Goal: Task Accomplishment & Management: Complete application form

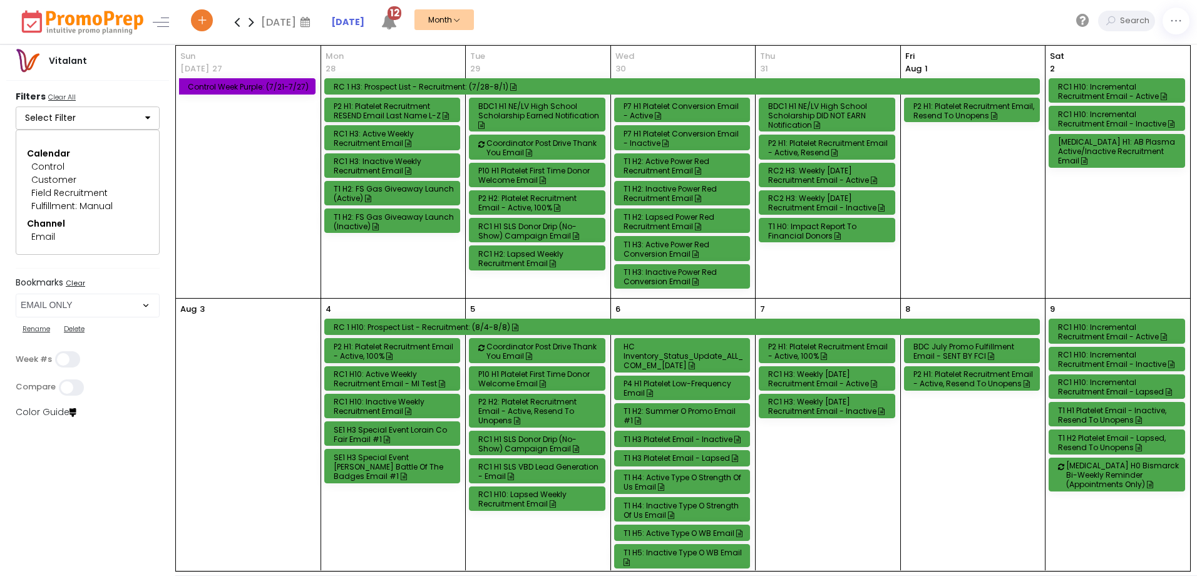
select select "219"
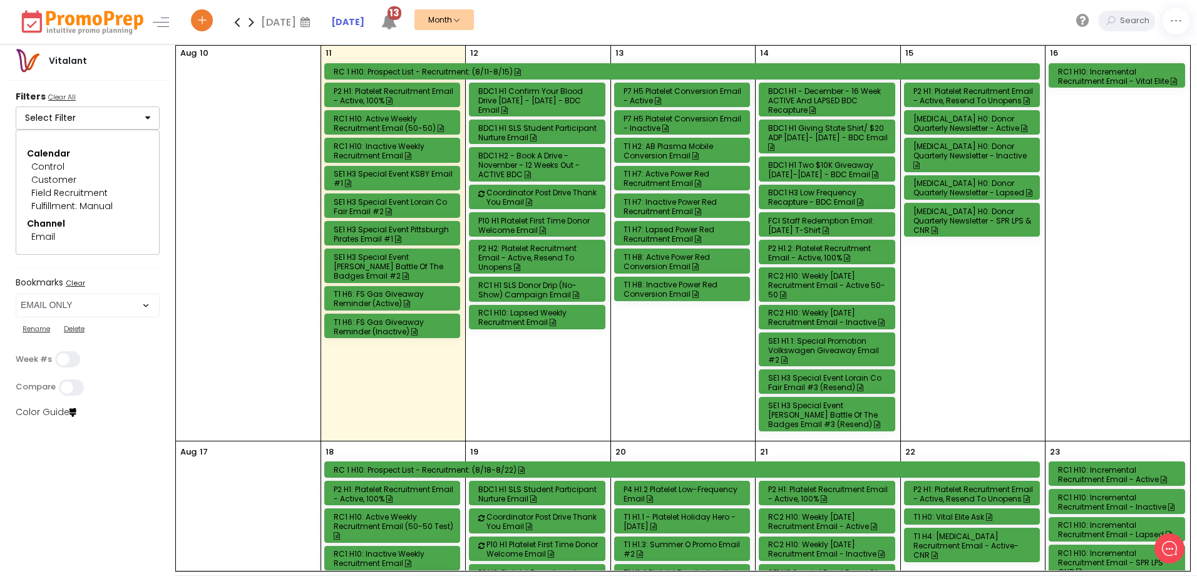
scroll to position [501, 0]
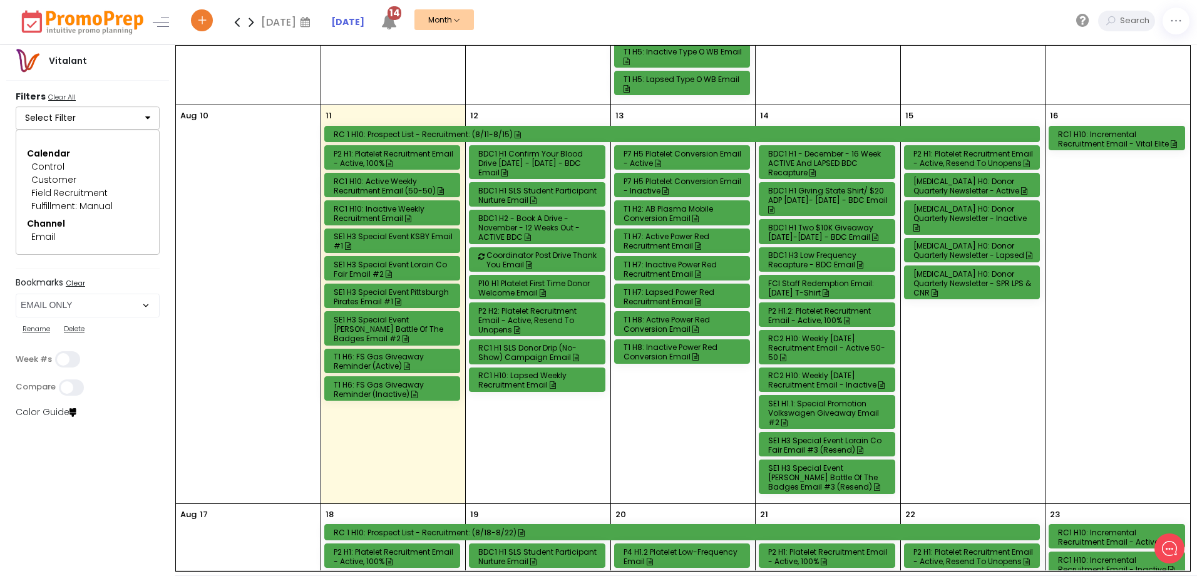
click at [658, 321] on div "T1 H8: Active Power Red Conversion Email" at bounding box center [683, 324] width 121 height 19
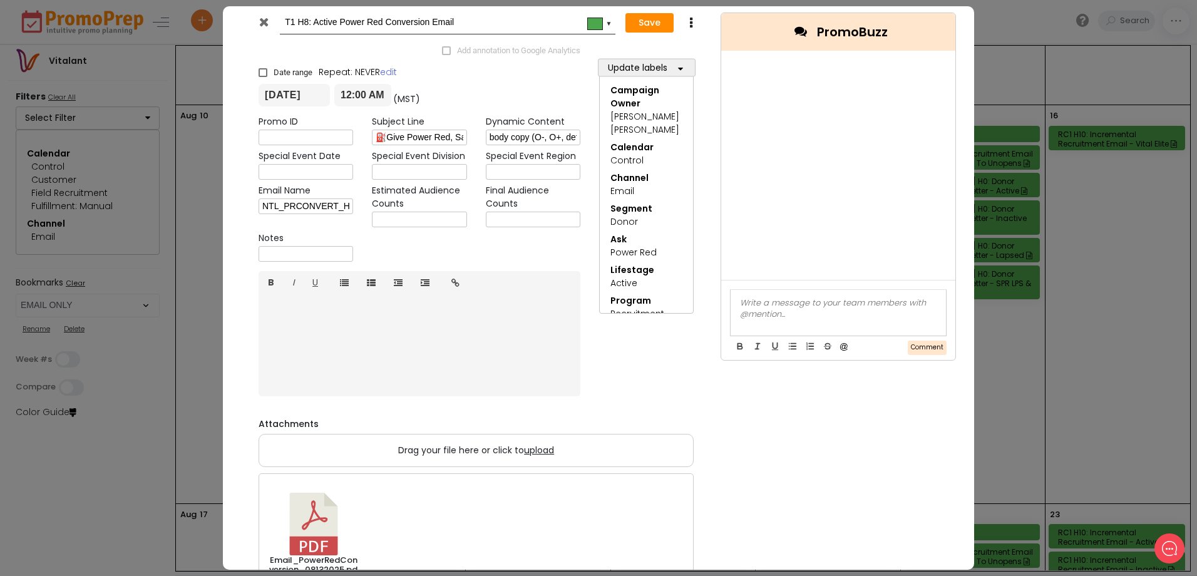
scroll to position [0, 0]
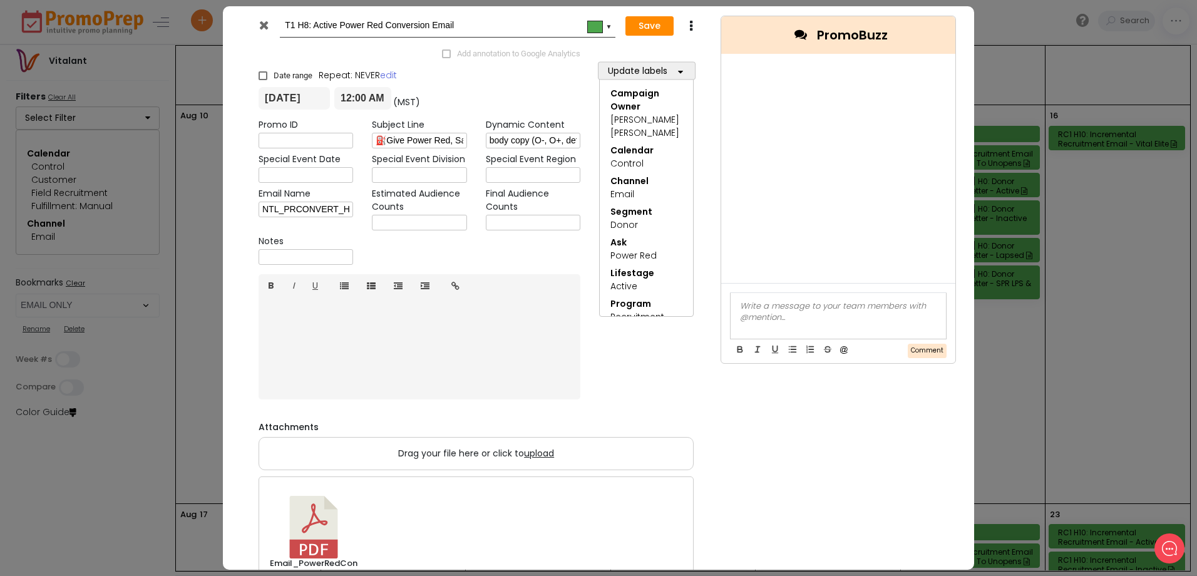
click at [263, 24] on icon at bounding box center [263, 25] width 9 height 13
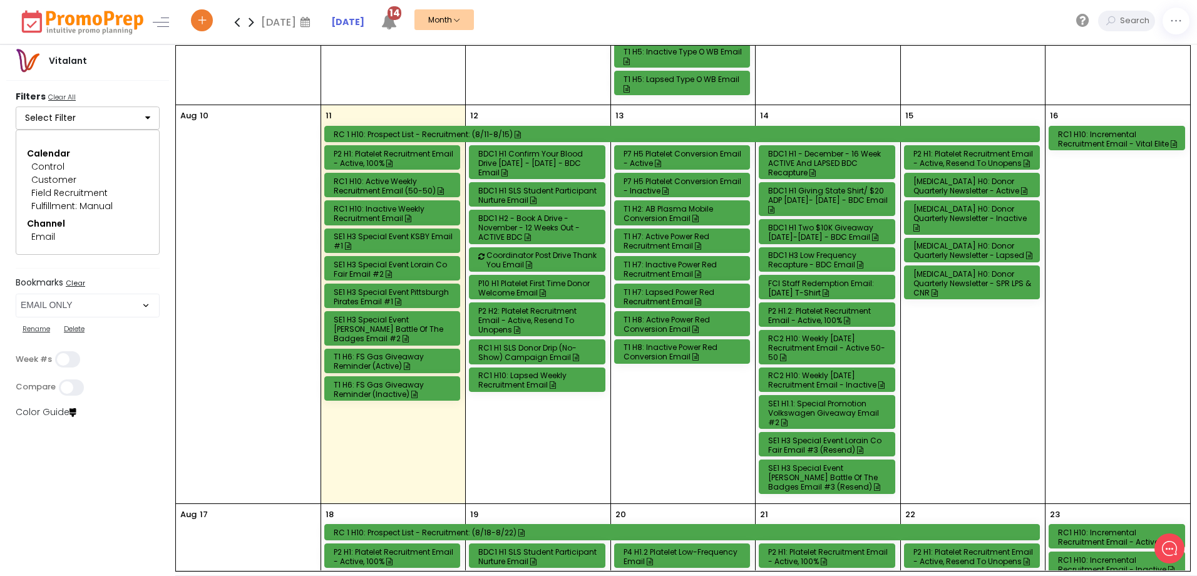
click at [657, 314] on div "T1 H8: Active Power Red Conversion Email" at bounding box center [682, 323] width 135 height 23
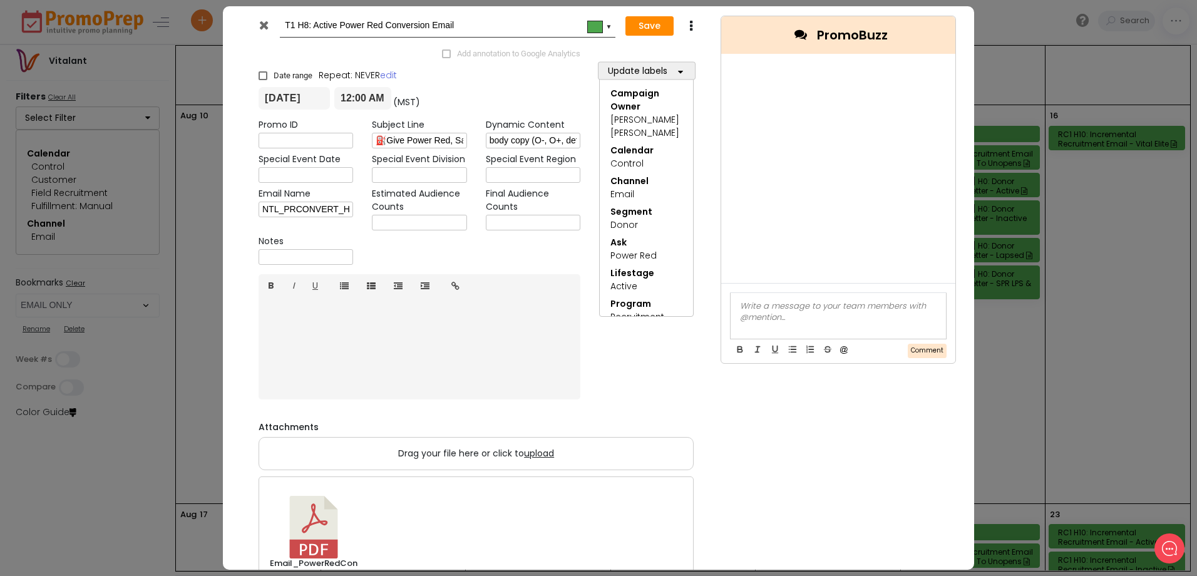
click at [390, 219] on input "text" at bounding box center [419, 223] width 95 height 16
click at [441, 225] on input "50,985" at bounding box center [419, 223] width 95 height 16
type input "51,287"
click at [652, 26] on button "Save" at bounding box center [649, 26] width 48 height 20
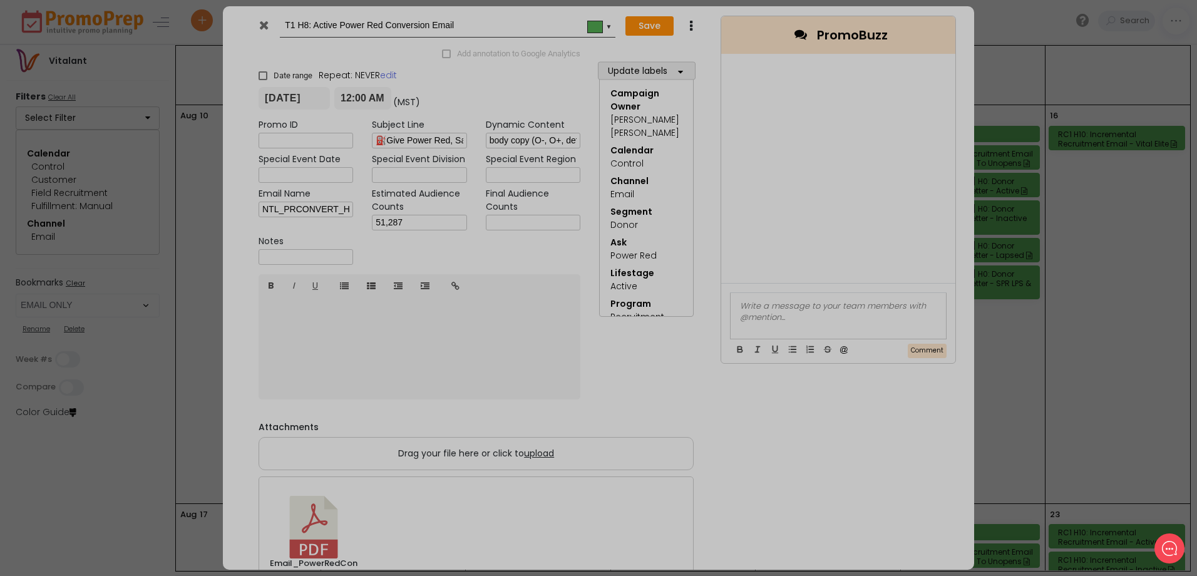
type input "[DATE]"
type input "00:00"
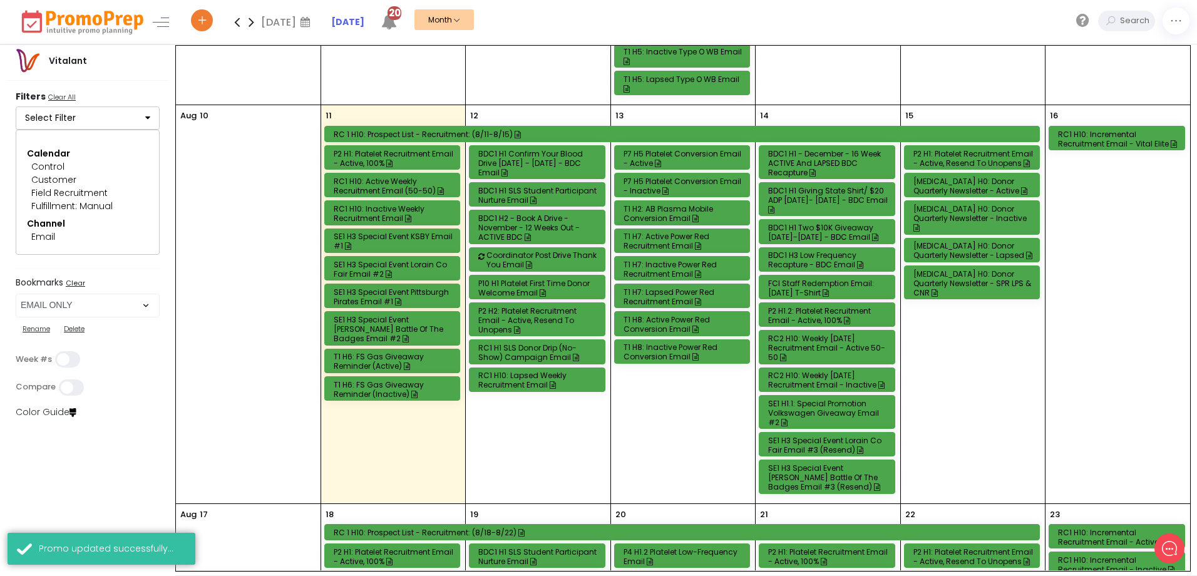
click at [657, 354] on div "T1 H8: Inactive Power Red Conversion Email" at bounding box center [683, 351] width 121 height 19
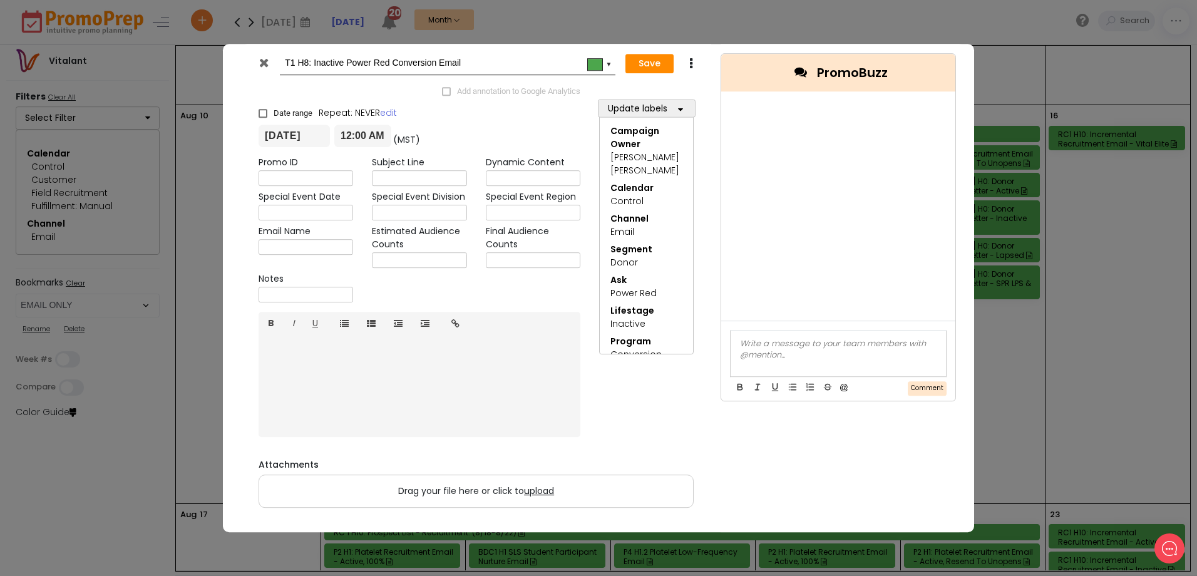
click at [264, 63] on icon at bounding box center [263, 62] width 9 height 13
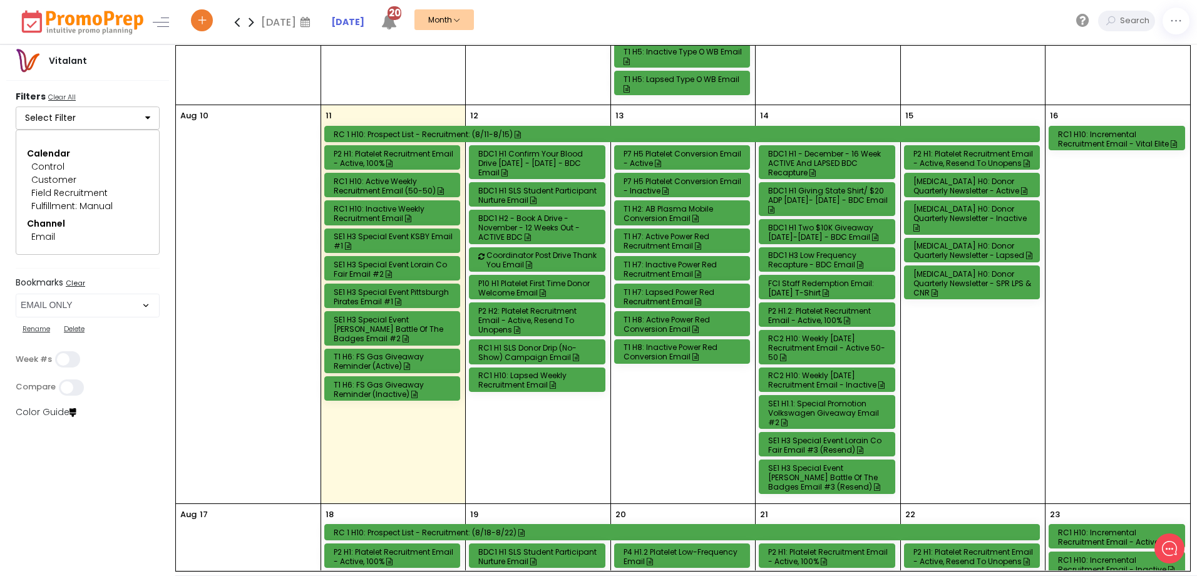
click at [668, 318] on div "T1 H8: Active Power Red Conversion Email" at bounding box center [683, 324] width 121 height 19
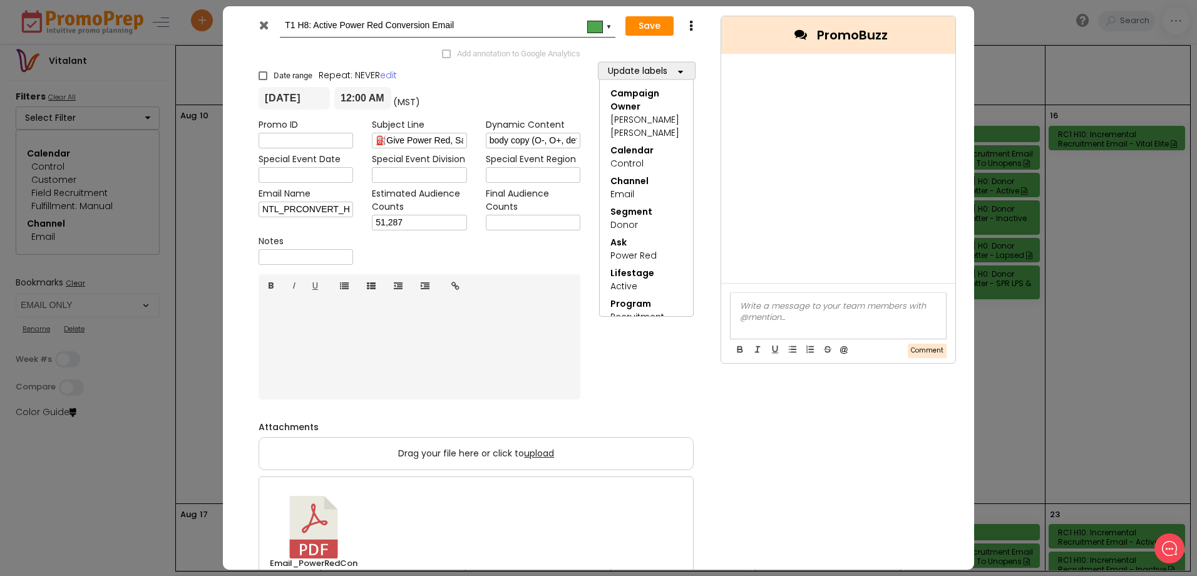
click at [260, 21] on icon at bounding box center [263, 25] width 9 height 13
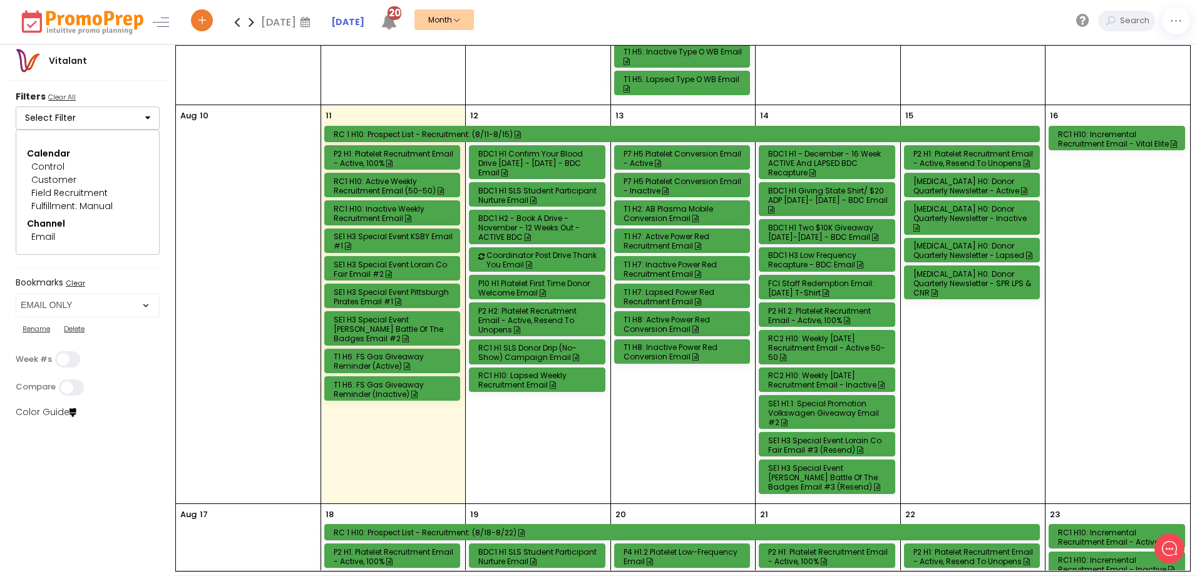
click at [653, 347] on div "T1 H8: Inactive Power Red Conversion Email" at bounding box center [683, 351] width 121 height 19
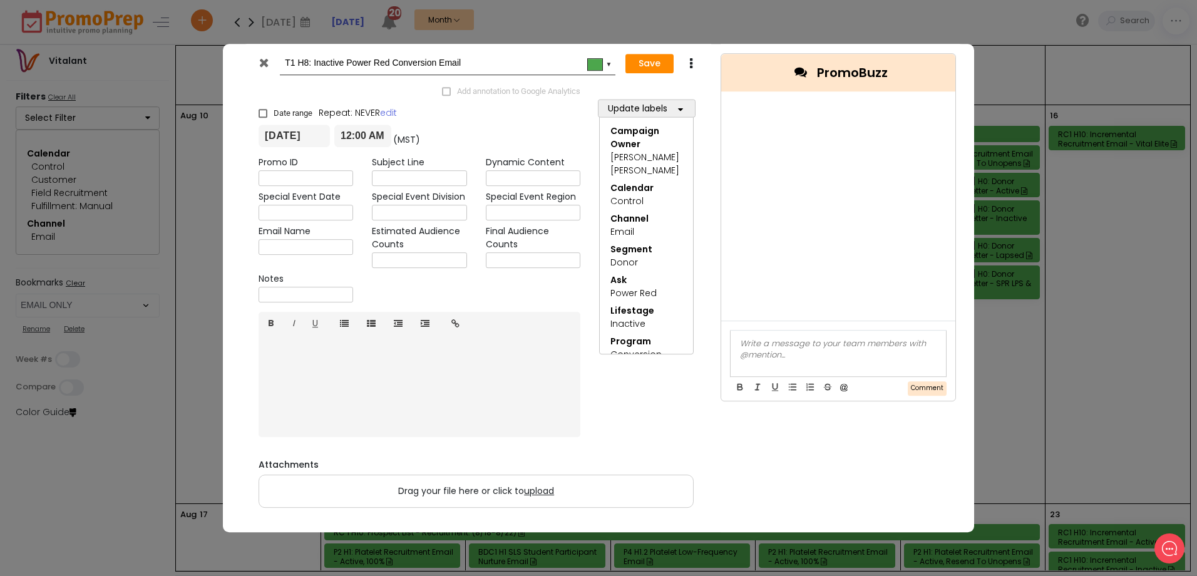
click at [424, 254] on input "text" at bounding box center [419, 260] width 95 height 16
click at [429, 262] on input "19,694" at bounding box center [419, 260] width 95 height 16
type input "19,692"
click at [648, 60] on button "Save" at bounding box center [649, 64] width 48 height 20
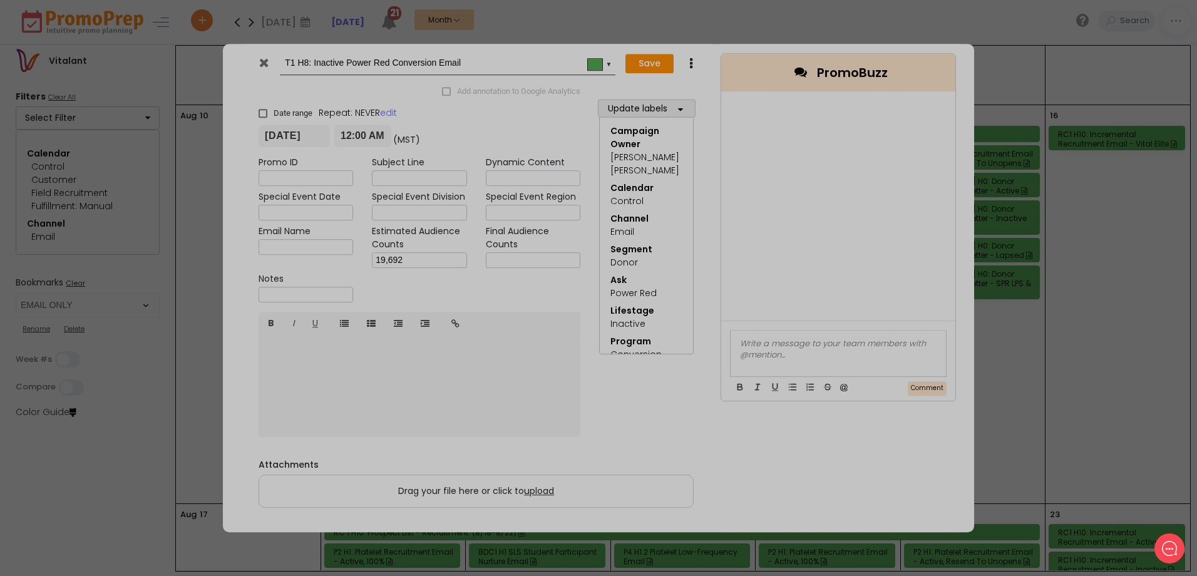
type input "[DATE]"
type input "00:00"
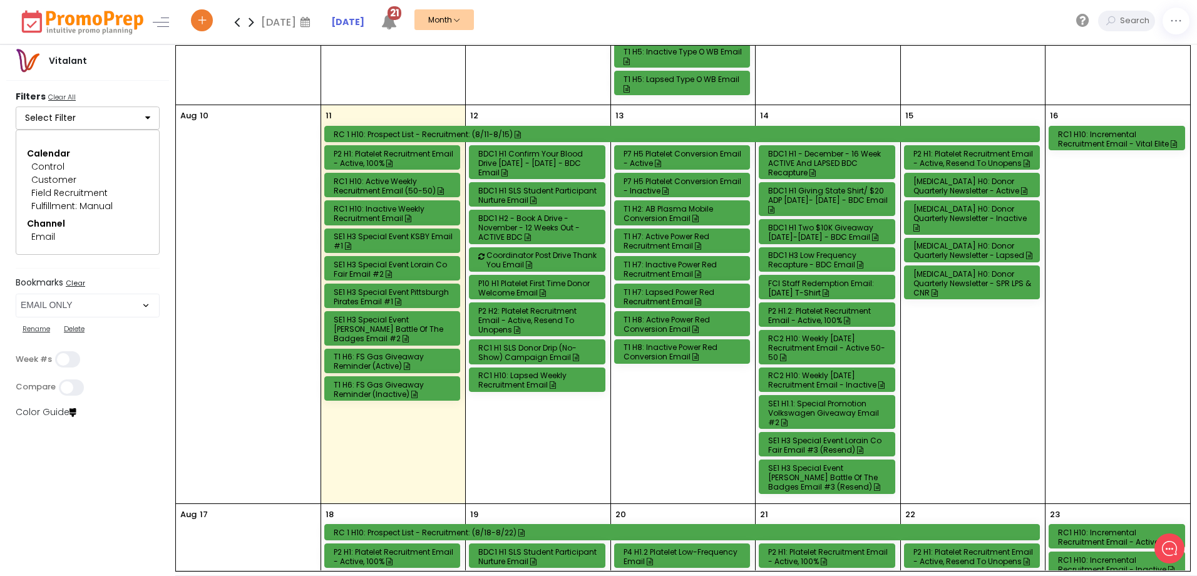
click at [675, 244] on div "T1 H7: Active Power Red Recruitment Email" at bounding box center [683, 241] width 121 height 19
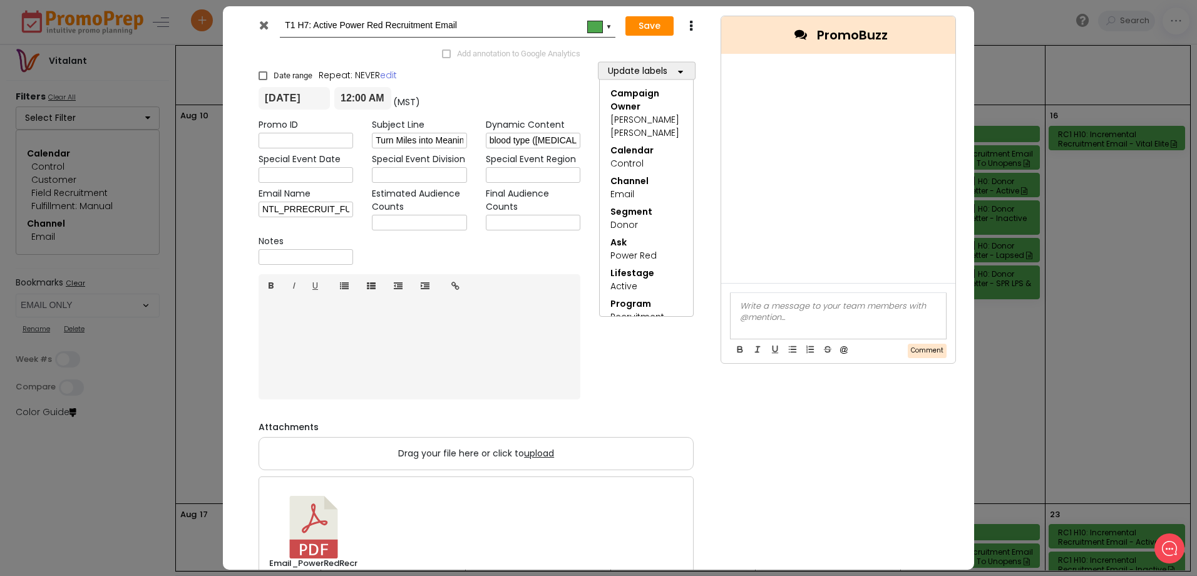
click at [264, 26] on icon at bounding box center [263, 25] width 9 height 13
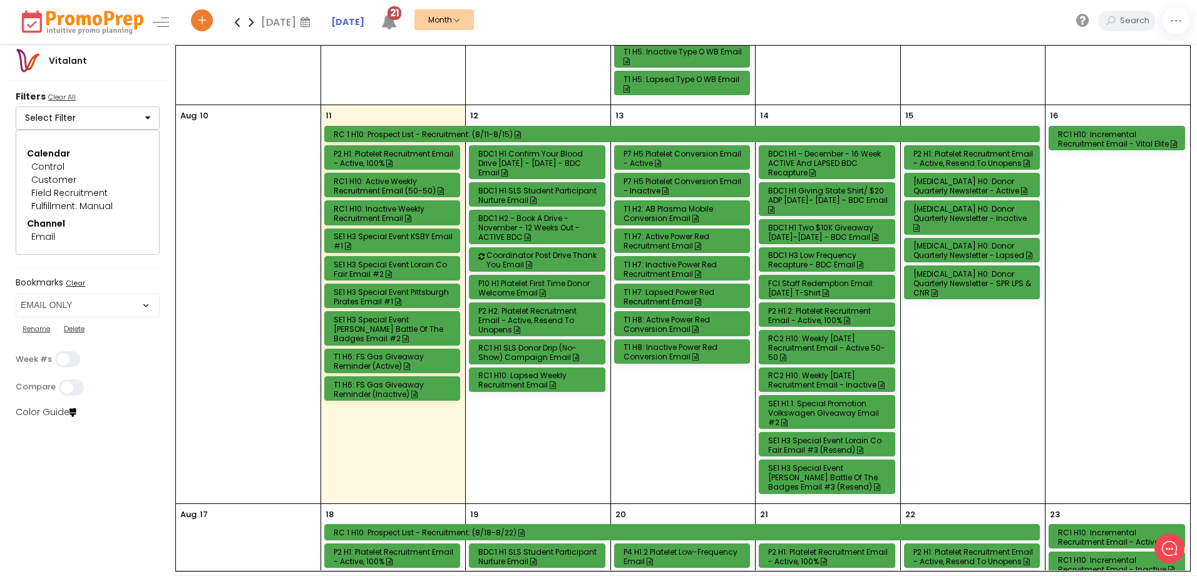
click at [670, 210] on div "T1 H2: AB Plasma Mobile Conversion Email" at bounding box center [683, 213] width 121 height 19
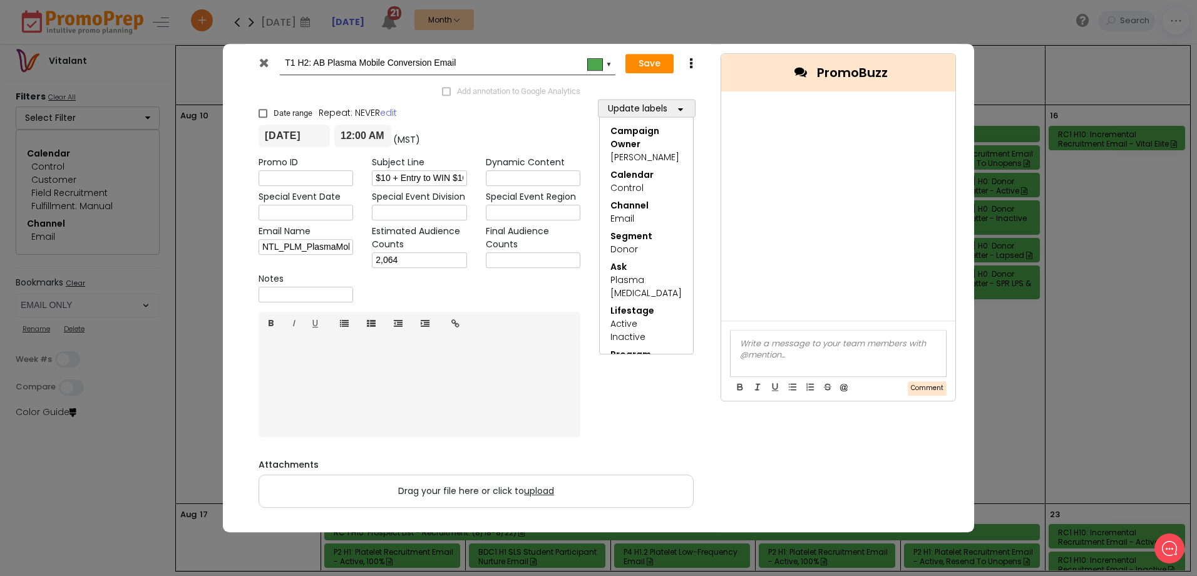
click at [263, 64] on icon at bounding box center [263, 62] width 9 height 13
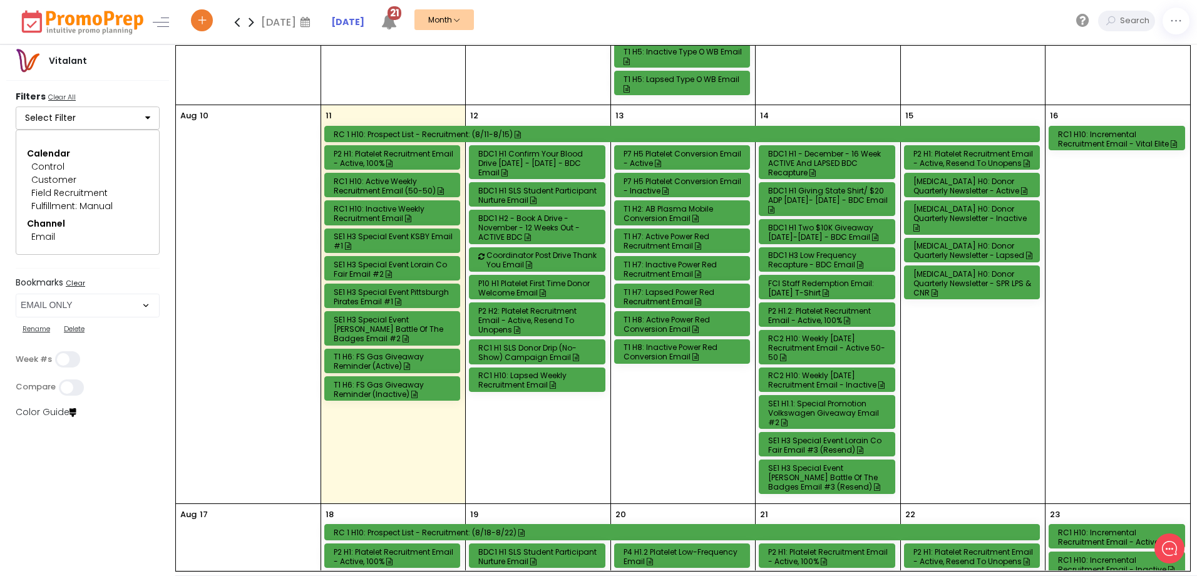
click at [655, 239] on div "T1 H7: Active Power Red Recruitment Email" at bounding box center [683, 241] width 121 height 19
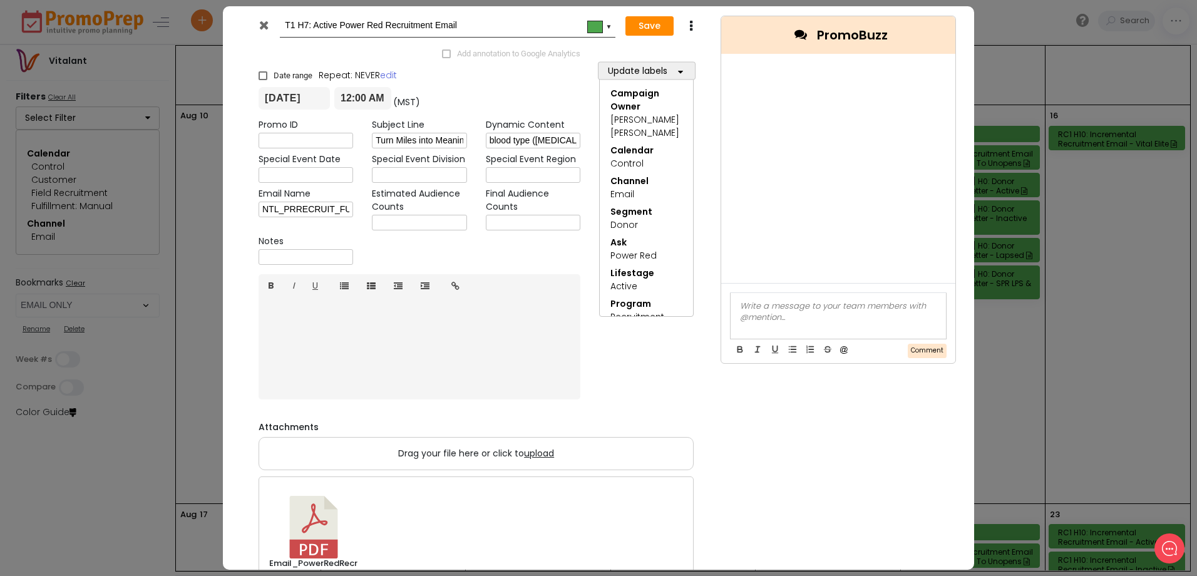
click at [407, 216] on input "text" at bounding box center [419, 223] width 95 height 16
type input "27,689"
click at [637, 28] on button "Save" at bounding box center [649, 26] width 48 height 20
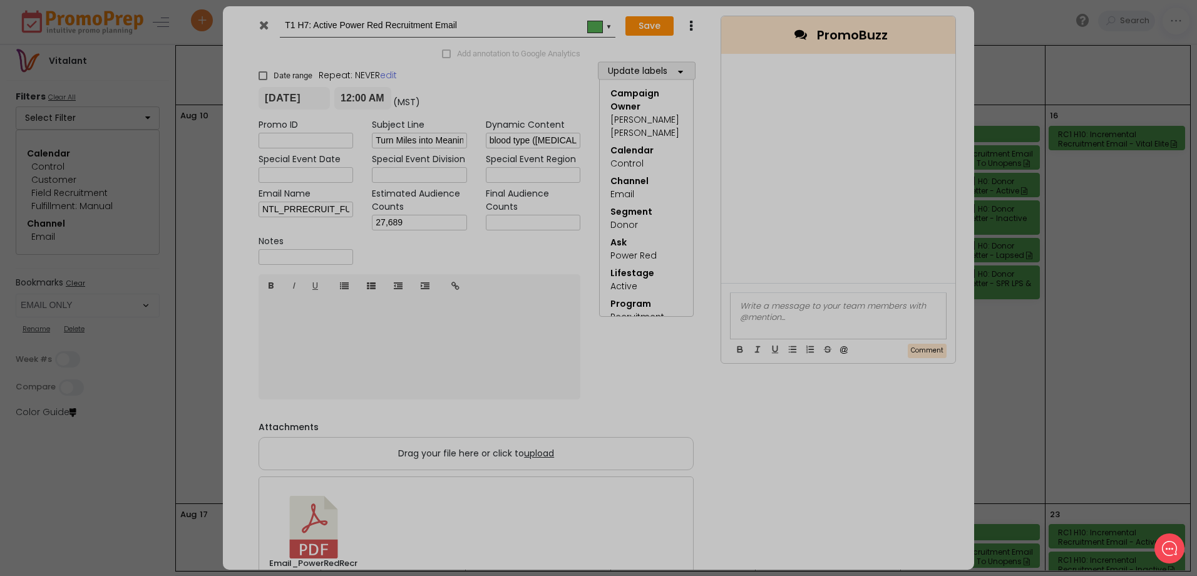
type input "[DATE]"
type input "00:00"
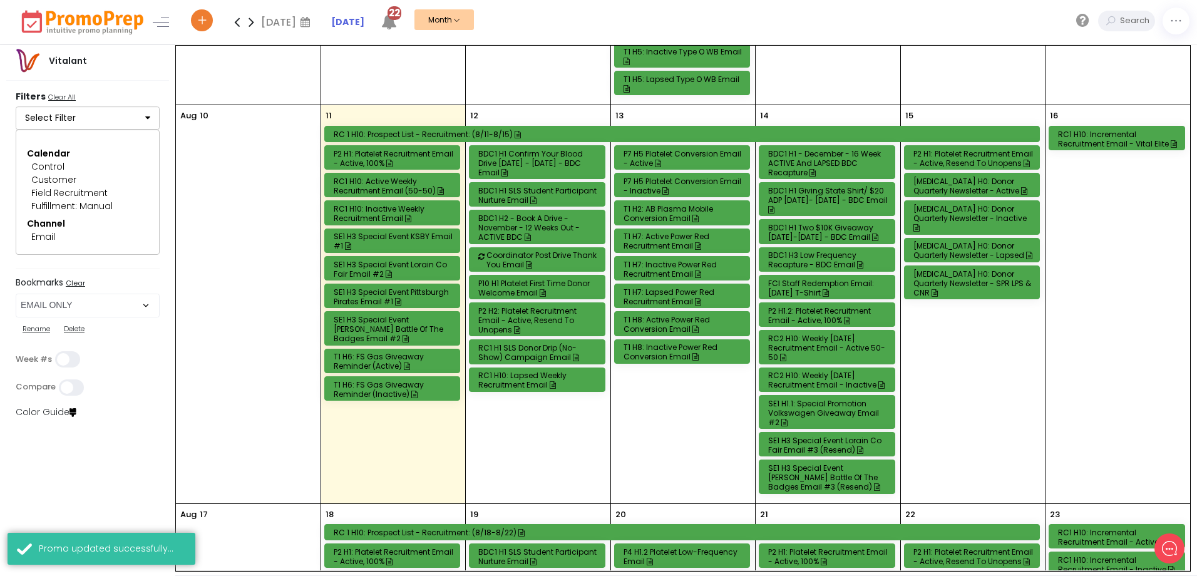
click at [658, 266] on div "T1 H7: Inactive Power Red Recruitment Email" at bounding box center [683, 269] width 121 height 19
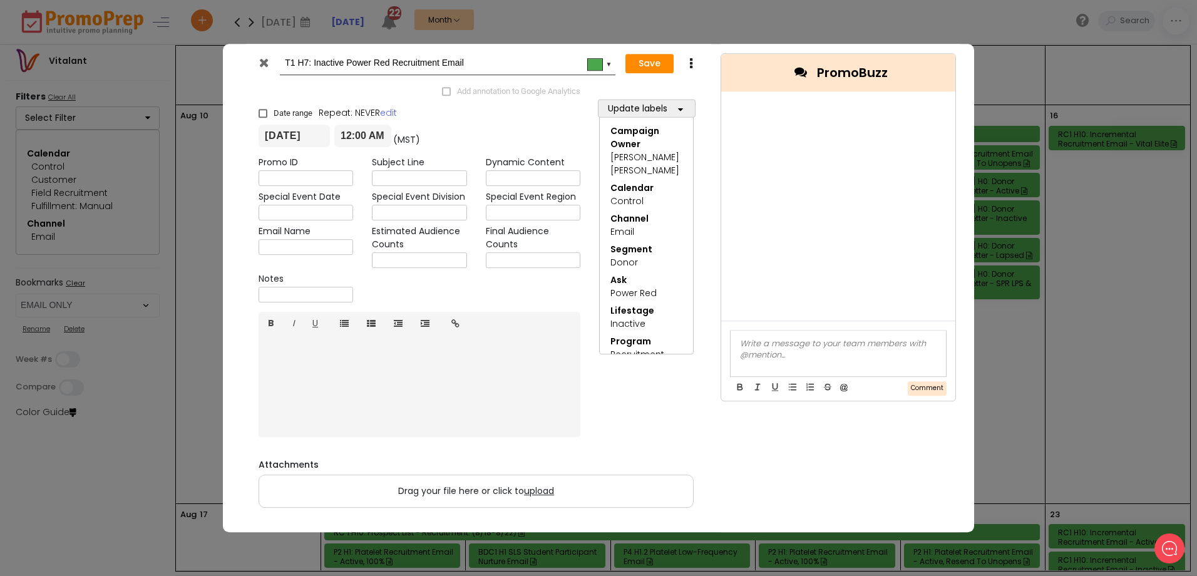
click at [263, 64] on icon at bounding box center [263, 62] width 9 height 13
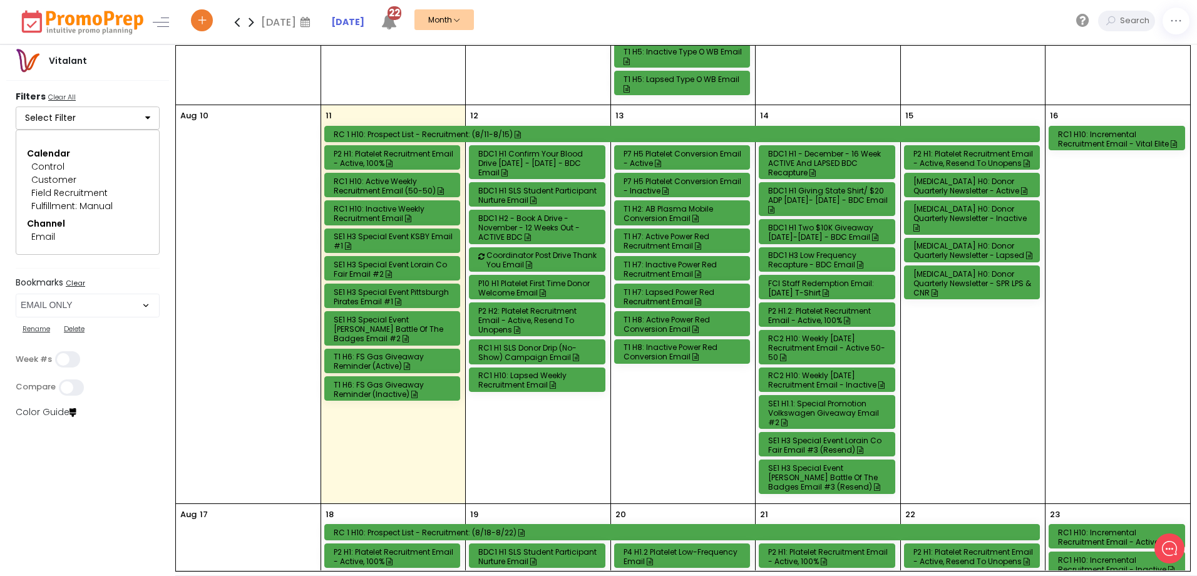
click at [670, 235] on div "T1 H7: Active Power Red Recruitment Email" at bounding box center [683, 241] width 121 height 19
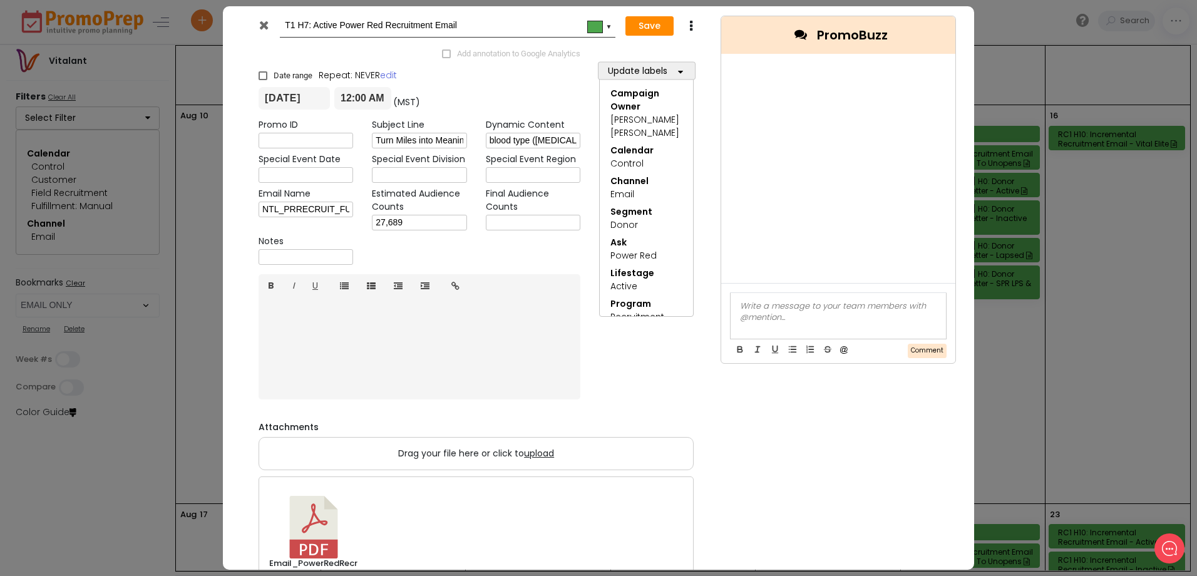
click at [267, 20] on icon at bounding box center [263, 25] width 9 height 13
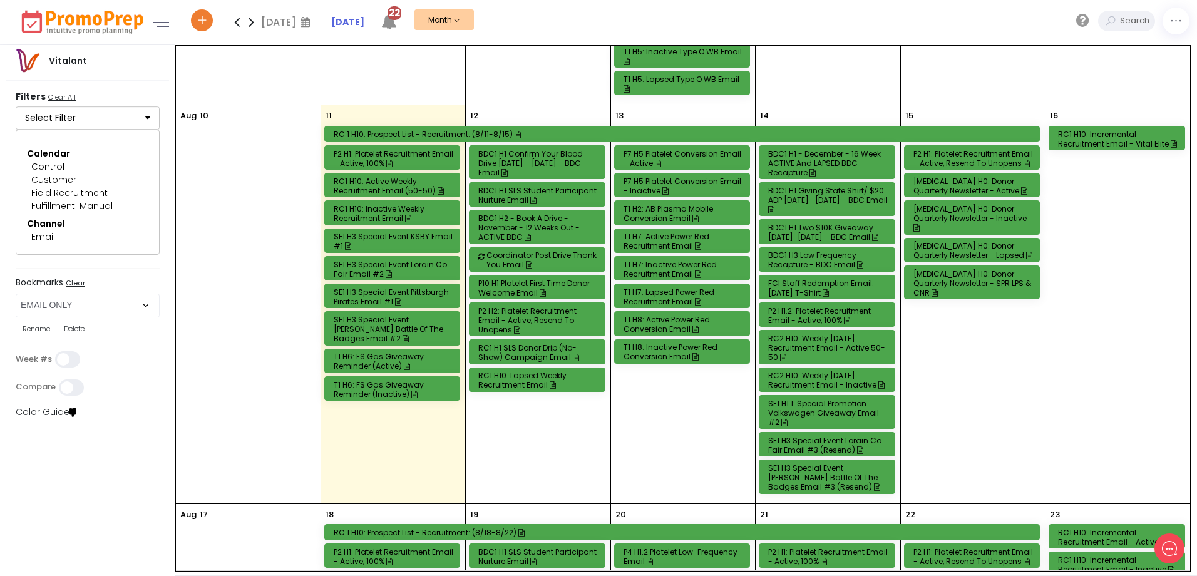
click at [671, 268] on div "T1 H7: Inactive Power Red Recruitment Email" at bounding box center [683, 269] width 121 height 19
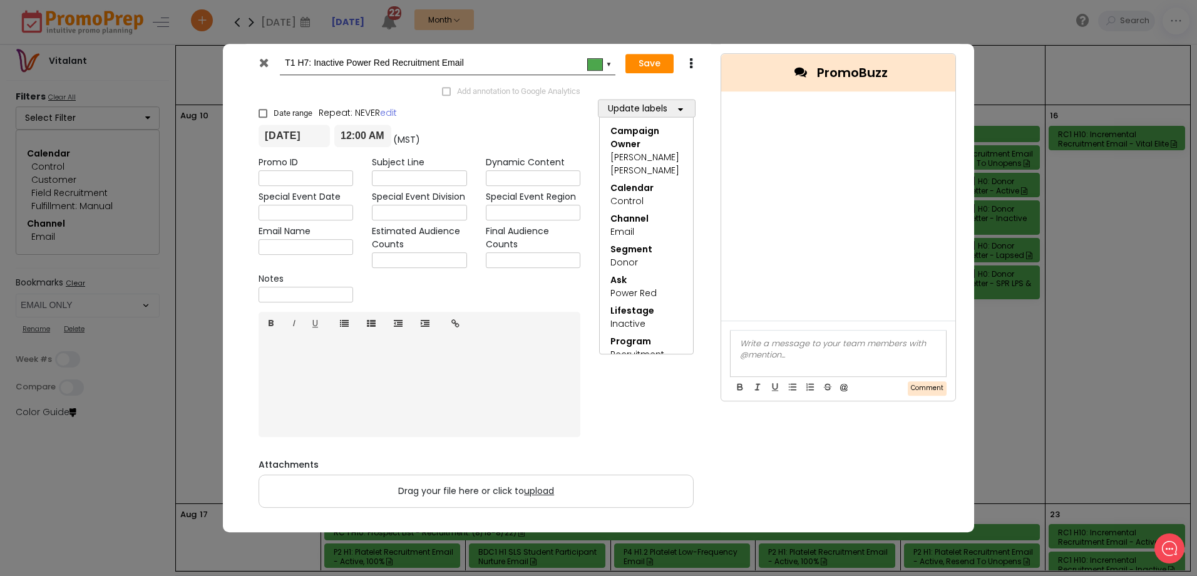
click at [272, 319] on link "B" at bounding box center [271, 324] width 25 height 24
click at [645, 65] on button "Save" at bounding box center [649, 64] width 48 height 20
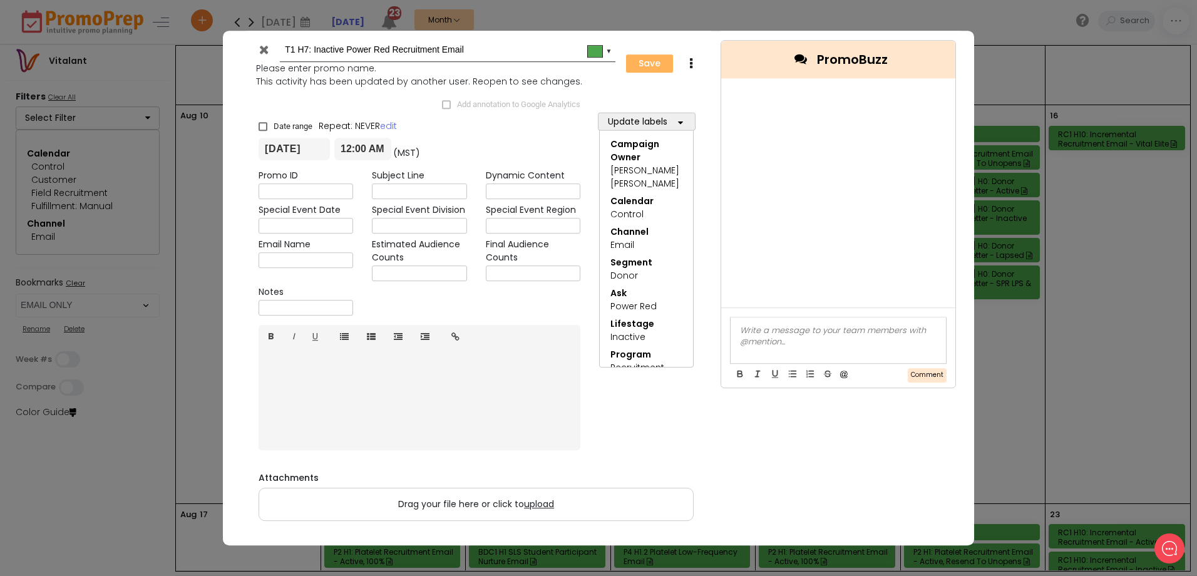
type input "[DATE]"
type input "00:00"
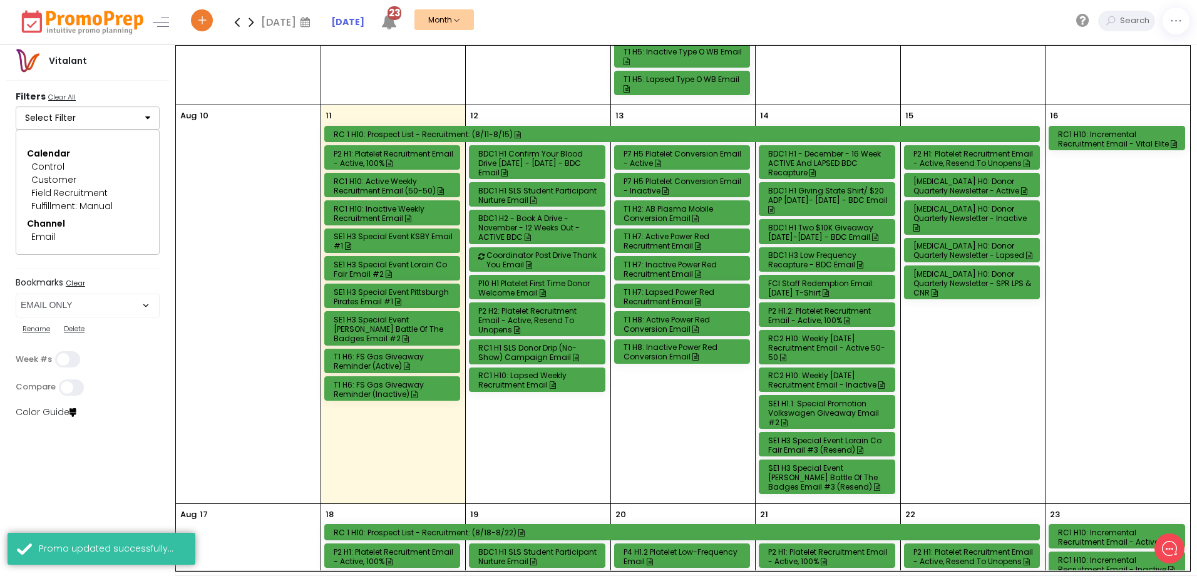
click at [656, 299] on div "T1 H7: Lapsed Power Red Recruitment Email" at bounding box center [683, 296] width 121 height 19
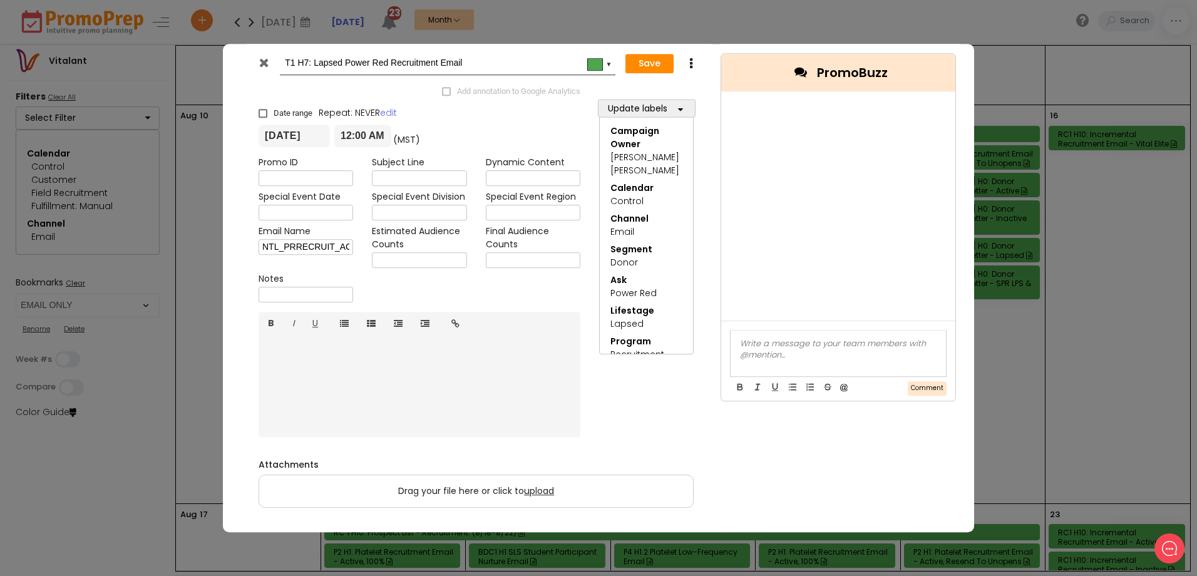
click at [267, 321] on link "B" at bounding box center [271, 324] width 25 height 24
click at [659, 60] on button "Save" at bounding box center [649, 64] width 48 height 20
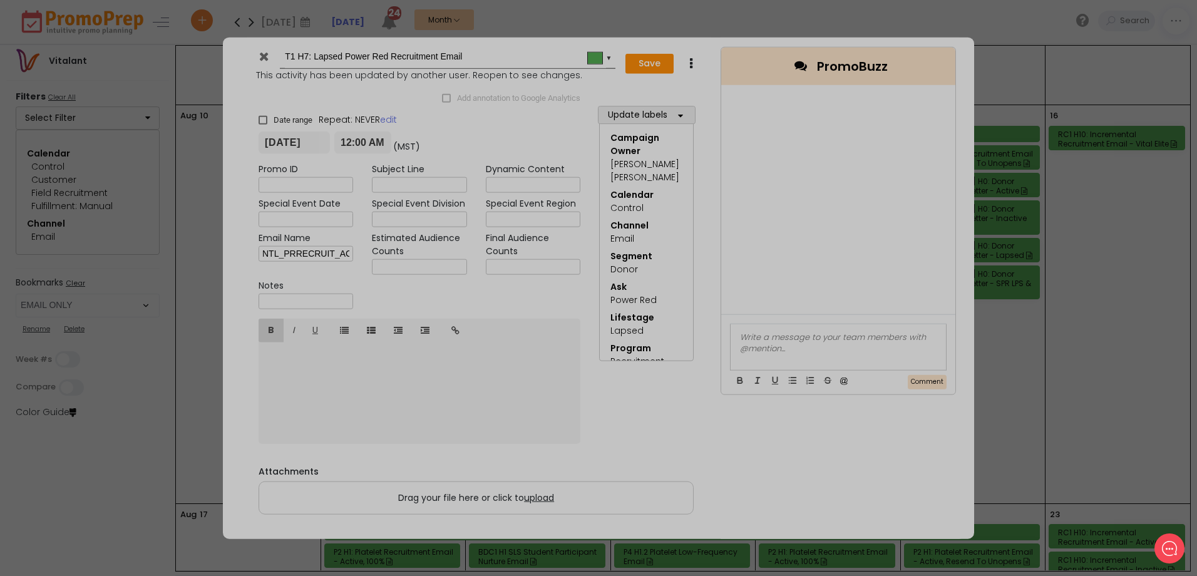
type input "[DATE]"
type input "00:00"
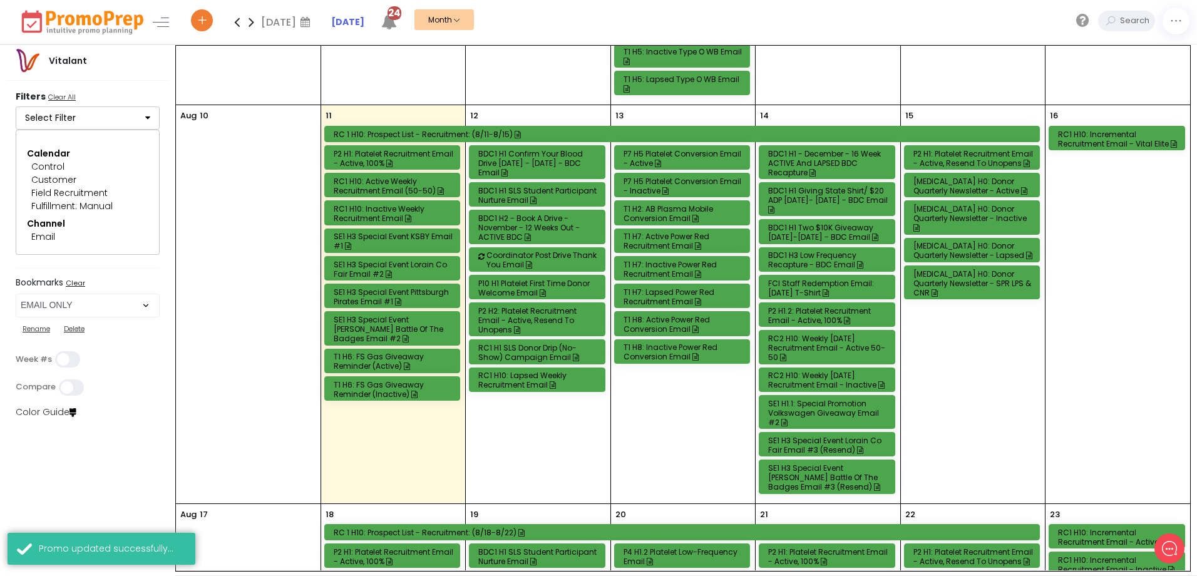
click at [672, 270] on div "T1 H7: Inactive Power Red Recruitment Email" at bounding box center [683, 269] width 121 height 19
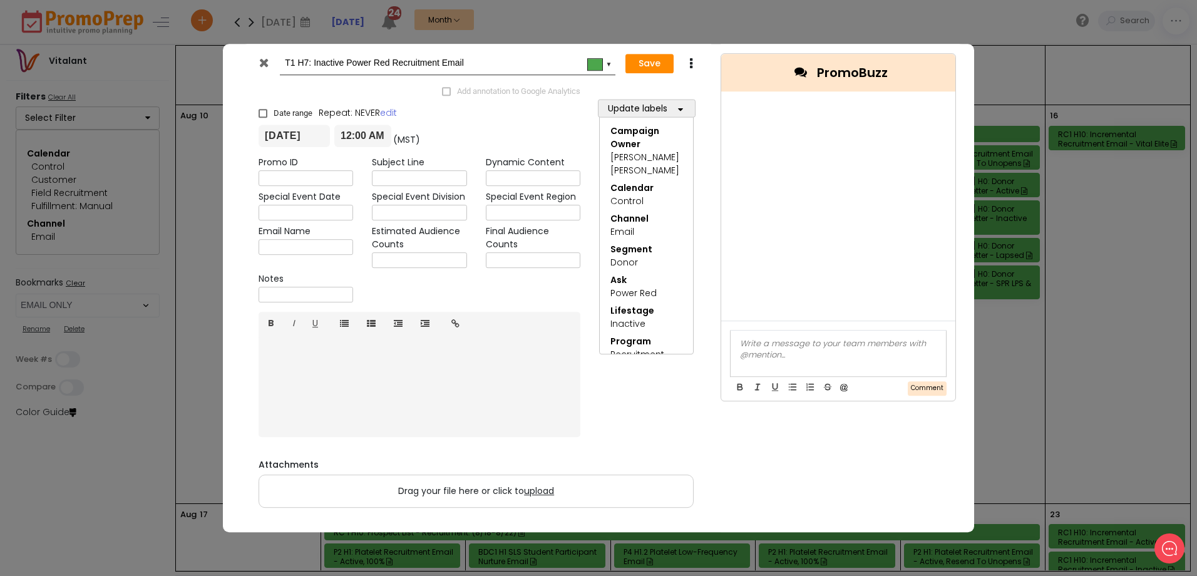
click at [459, 262] on input "text" at bounding box center [419, 260] width 95 height 16
type input "23,734"
click at [633, 63] on button "Save" at bounding box center [649, 64] width 48 height 20
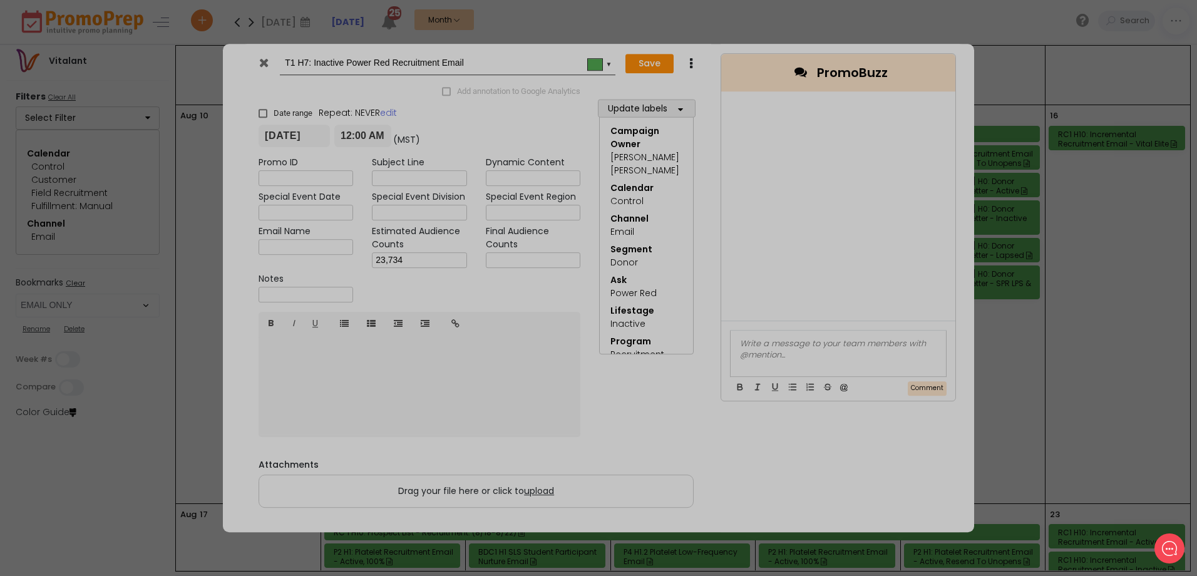
type input "[DATE]"
type input "00:00"
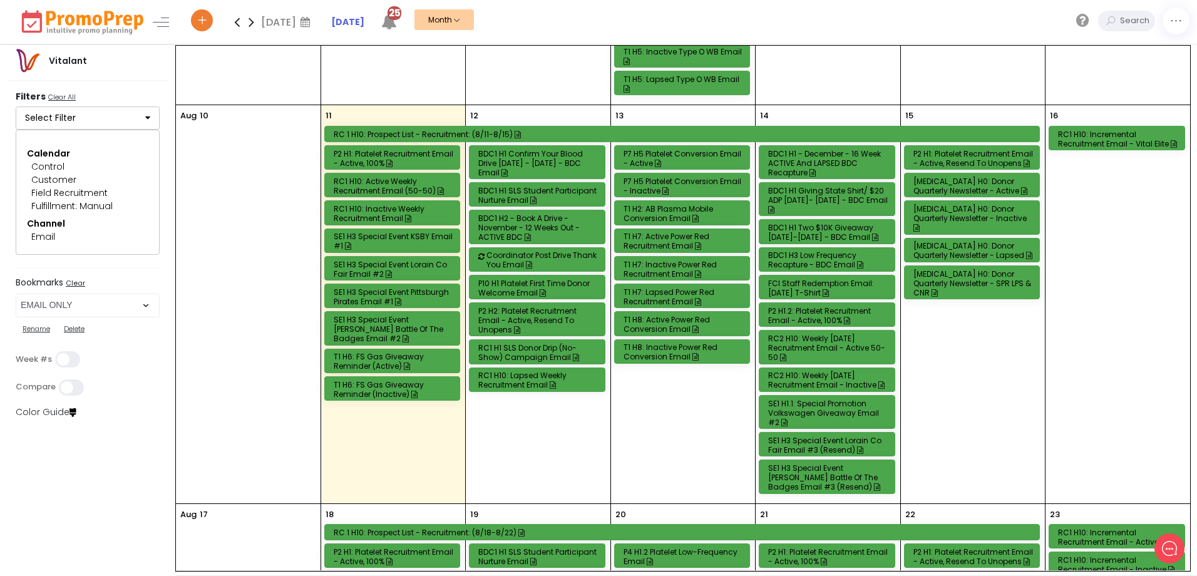
click at [658, 212] on div "T1 H2: AB Plasma Mobile Conversion Email" at bounding box center [683, 213] width 121 height 19
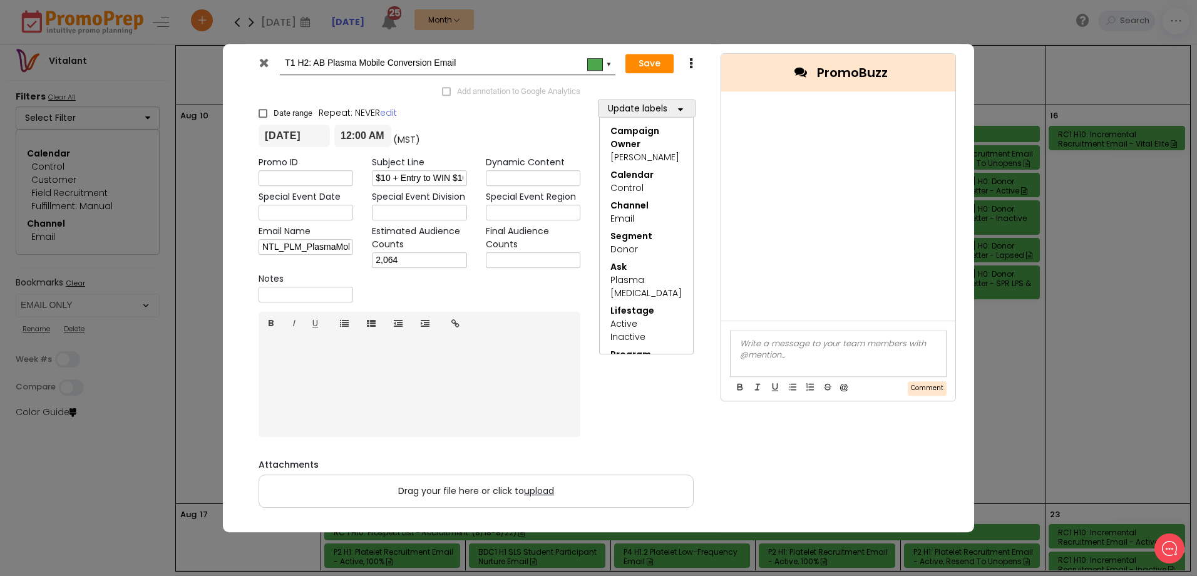
click at [262, 61] on icon at bounding box center [263, 62] width 9 height 13
